Goal: Task Accomplishment & Management: Complete application form

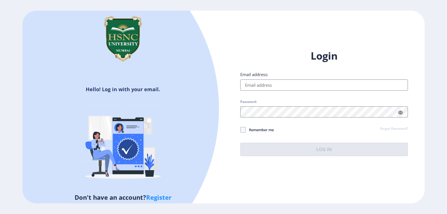
type input "[EMAIL_ADDRESS][DOMAIN_NAME]"
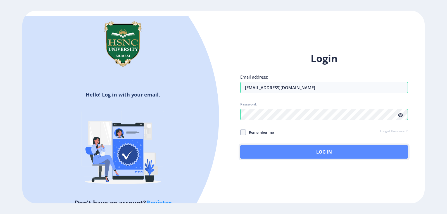
click at [289, 150] on button "Log In" at bounding box center [324, 151] width 168 height 13
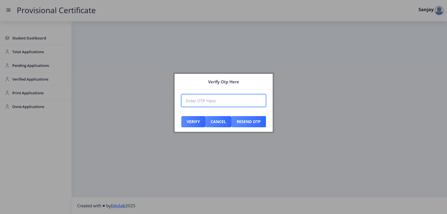
paste input "756478"
type input "756478"
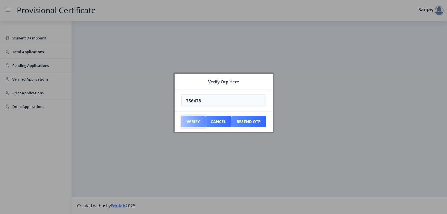
click at [200, 119] on button "Verify" at bounding box center [193, 121] width 24 height 11
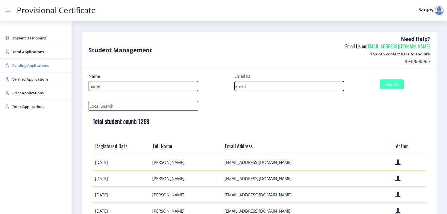
click at [27, 66] on span "Pending Applications" at bounding box center [39, 65] width 55 height 7
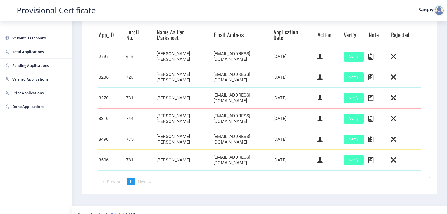
scroll to position [158, 0]
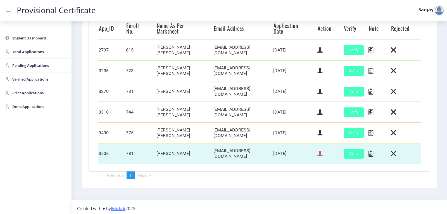
click at [318, 151] on icon at bounding box center [319, 153] width 5 height 7
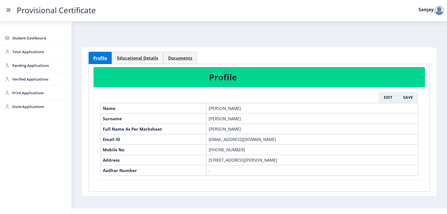
scroll to position [17, 0]
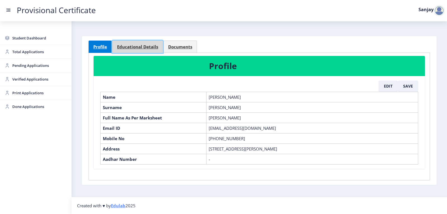
click at [144, 45] on span "Educational Details" at bounding box center [137, 47] width 41 height 4
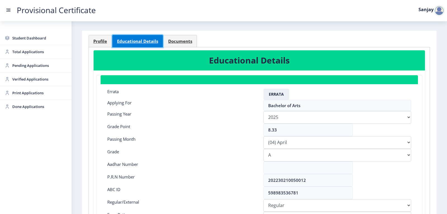
scroll to position [45, 0]
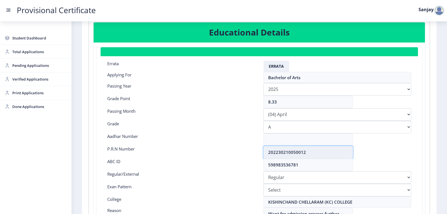
drag, startPoint x: 267, startPoint y: 152, endPoint x: 308, endPoint y: 153, distance: 40.8
click at [308, 153] on input "202230210050012" at bounding box center [307, 152] width 89 height 13
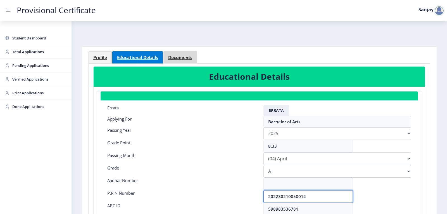
scroll to position [0, 0]
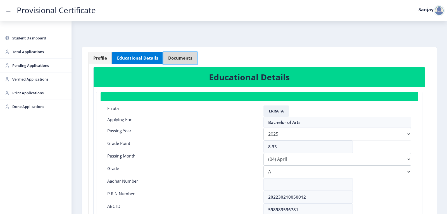
click at [177, 58] on span "Documents" at bounding box center [180, 58] width 24 height 4
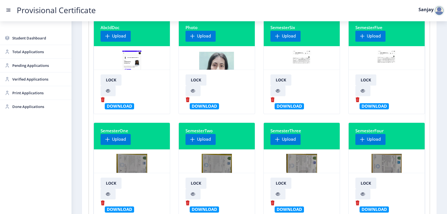
scroll to position [56, 0]
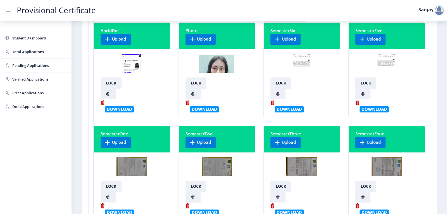
click at [299, 56] on img at bounding box center [301, 75] width 19 height 42
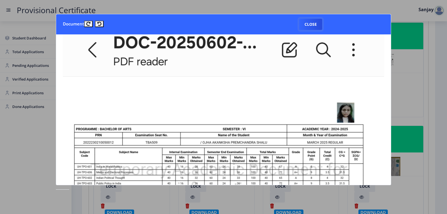
scroll to position [0, 0]
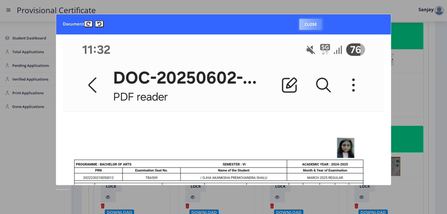
click at [315, 23] on button "Close" at bounding box center [310, 24] width 23 height 11
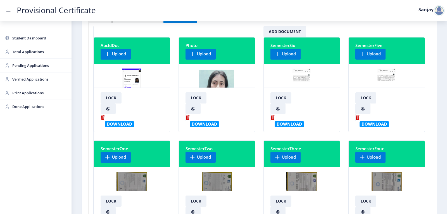
scroll to position [28, 0]
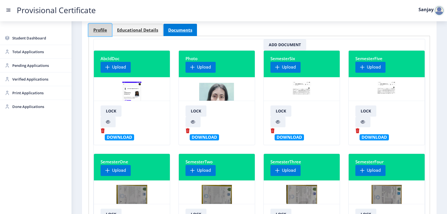
click at [106, 32] on span "Profile" at bounding box center [100, 30] width 14 height 4
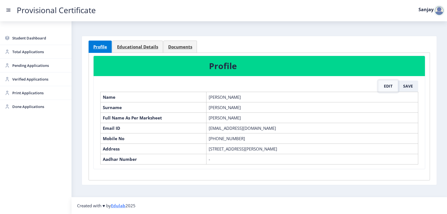
click at [388, 82] on button "Edit" at bounding box center [387, 85] width 19 height 11
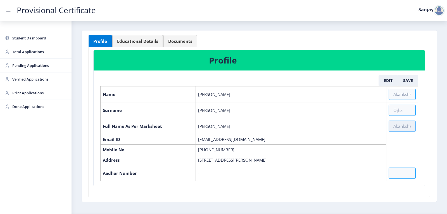
click at [395, 124] on input "text" at bounding box center [401, 125] width 27 height 11
paste input "[PERSON_NAME] [PERSON_NAME]"
type input "[PERSON_NAME] [PERSON_NAME]"
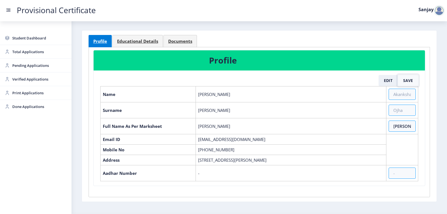
click at [405, 81] on button "Save" at bounding box center [408, 80] width 20 height 11
select select "April"
select select "A"
select select "Regular"
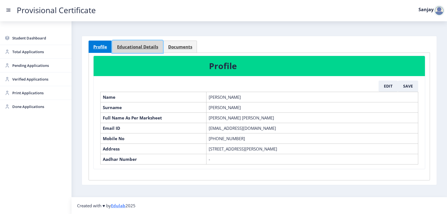
click at [141, 45] on span "Educational Details" at bounding box center [137, 47] width 41 height 4
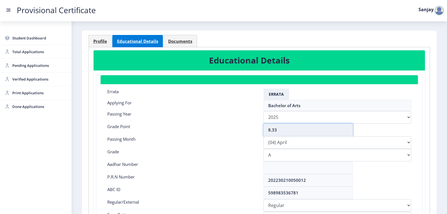
drag, startPoint x: 277, startPoint y: 131, endPoint x: 271, endPoint y: 131, distance: 5.3
click at [271, 131] on input "8.33" at bounding box center [307, 129] width 89 height 13
type input "8.28"
click at [289, 142] on select "Please select PassingMonth (01) January (02) February (03) March (04) April (05…" at bounding box center [337, 142] width 148 height 13
select select "March"
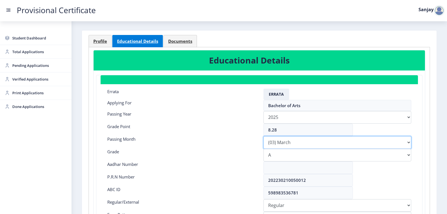
click at [263, 136] on select "Please select PassingMonth (01) January (02) February (03) March (04) April (05…" at bounding box center [337, 142] width 148 height 13
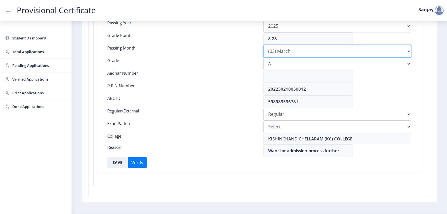
scroll to position [125, 0]
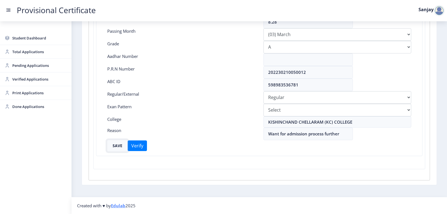
click at [117, 146] on button "SAVE" at bounding box center [117, 145] width 20 height 11
click at [25, 68] on span "Pending Applications" at bounding box center [39, 65] width 55 height 7
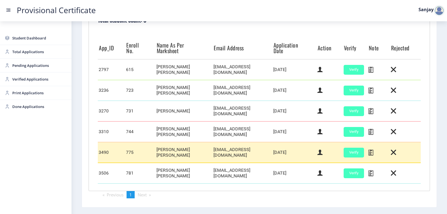
scroll to position [140, 0]
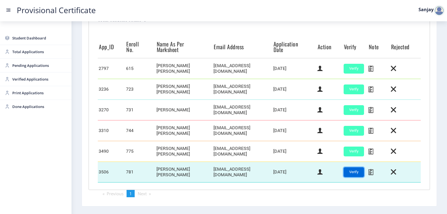
click at [350, 170] on button "Verify" at bounding box center [354, 172] width 20 height 10
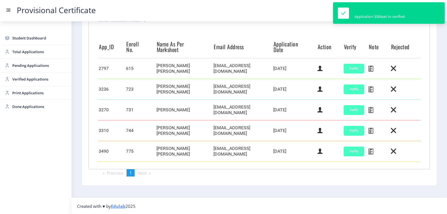
scroll to position [139, 0]
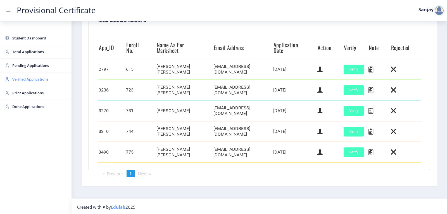
click at [31, 80] on span "Verified Applications" at bounding box center [39, 79] width 55 height 7
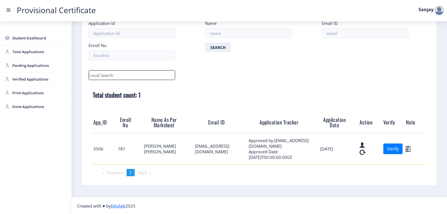
scroll to position [34, 0]
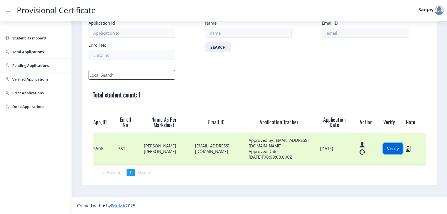
click at [385, 151] on button "Verify" at bounding box center [392, 148] width 19 height 11
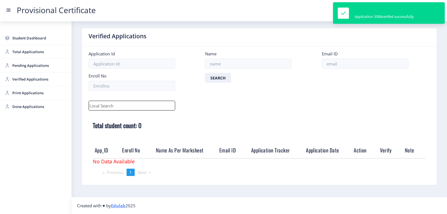
scroll to position [3, 0]
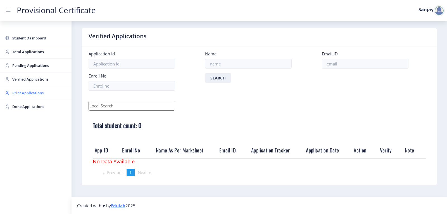
click at [15, 94] on span "Print Applications" at bounding box center [39, 92] width 55 height 7
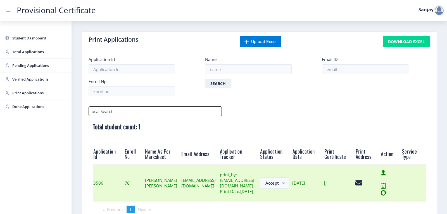
click at [326, 186] on icon at bounding box center [325, 182] width 3 height 7
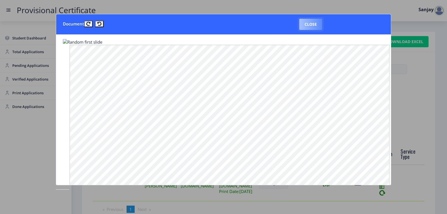
click at [314, 23] on button "Close" at bounding box center [310, 24] width 23 height 11
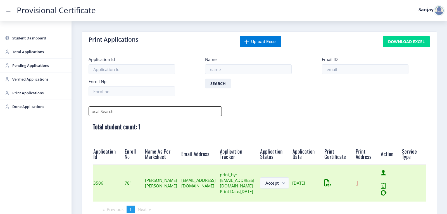
click at [358, 186] on icon at bounding box center [356, 182] width 3 height 7
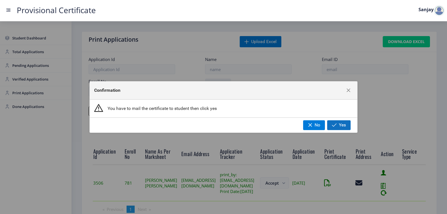
click at [334, 124] on span "button" at bounding box center [334, 125] width 5 height 4
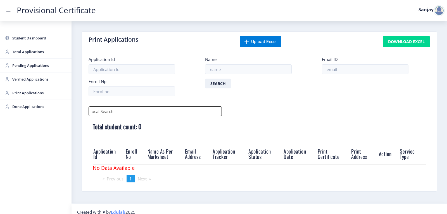
click at [442, 13] on div at bounding box center [438, 10] width 11 height 11
click at [418, 40] on span "Log out" at bounding box center [425, 40] width 36 height 7
